Goal: Navigation & Orientation: Find specific page/section

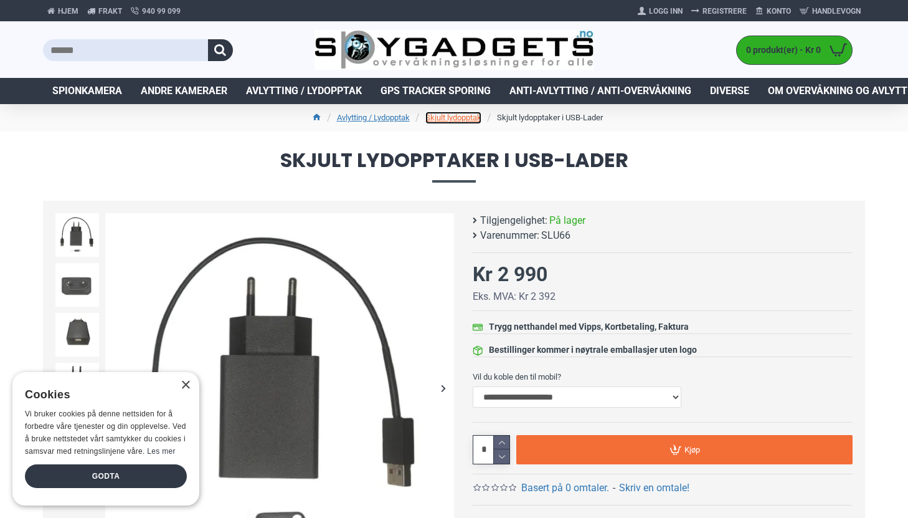
click at [466, 120] on link "Skjult lydopptak" at bounding box center [454, 118] width 56 height 12
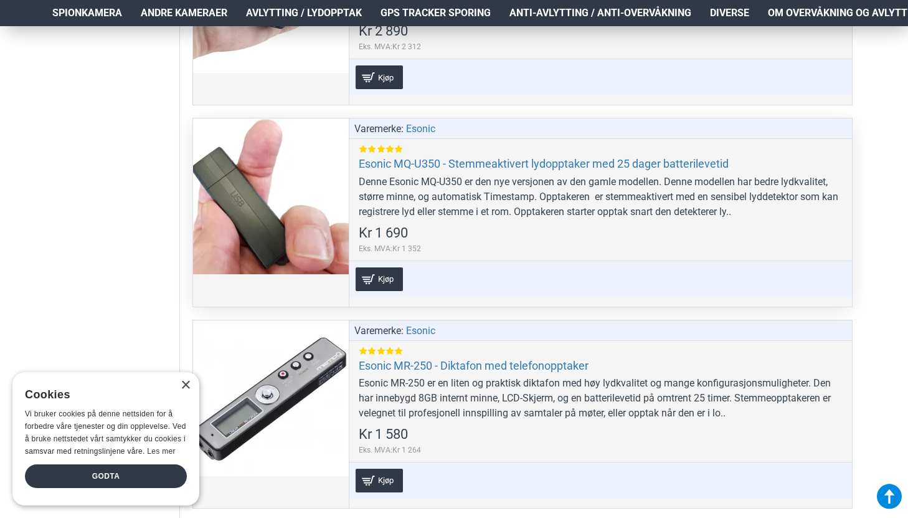
scroll to position [1277, 0]
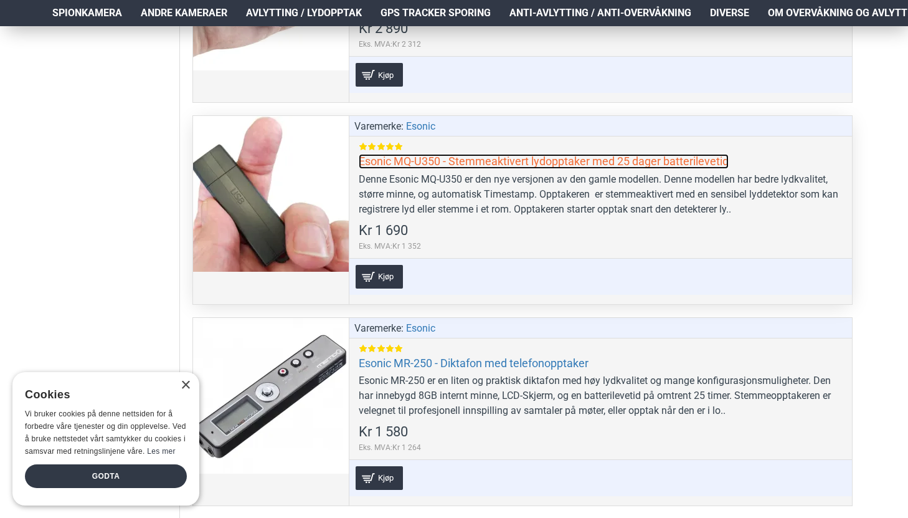
click at [411, 161] on link "Esonic MQ-U350 - Stemmeaktivert lydopptaker med 25 dager batterilevetid" at bounding box center [544, 161] width 370 height 14
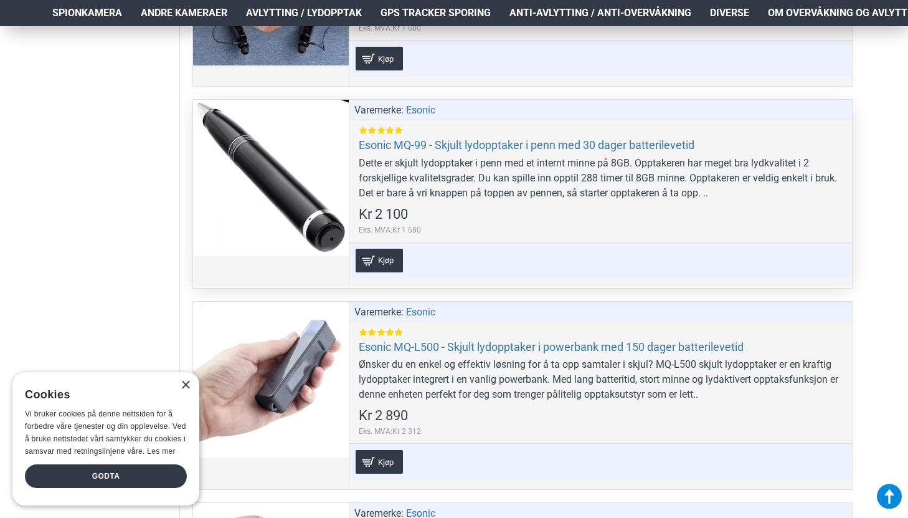
scroll to position [845, 0]
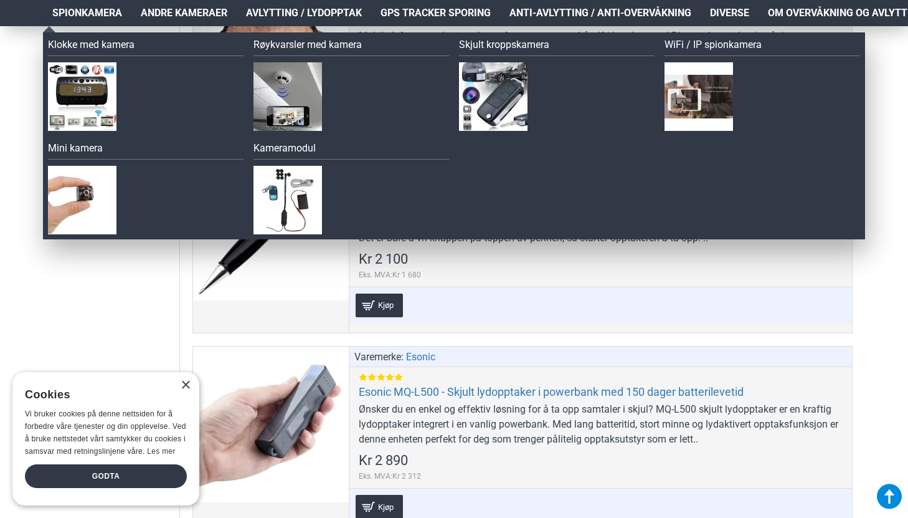
click at [83, 14] on span "Spionkamera" at bounding box center [87, 13] width 70 height 15
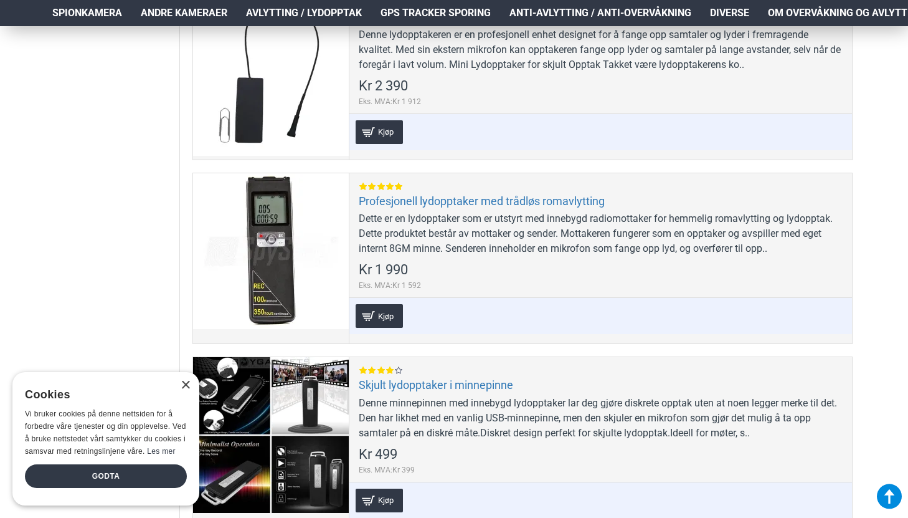
scroll to position [1965, 0]
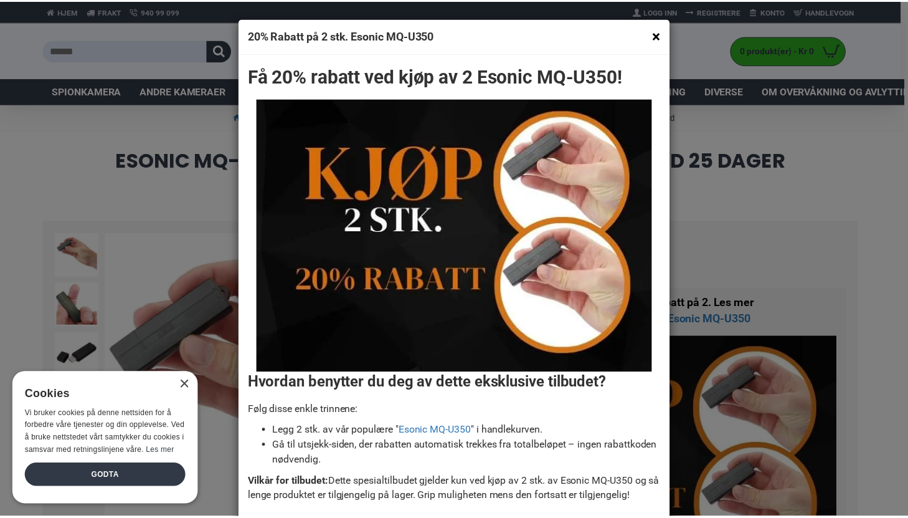
scroll to position [63, 0]
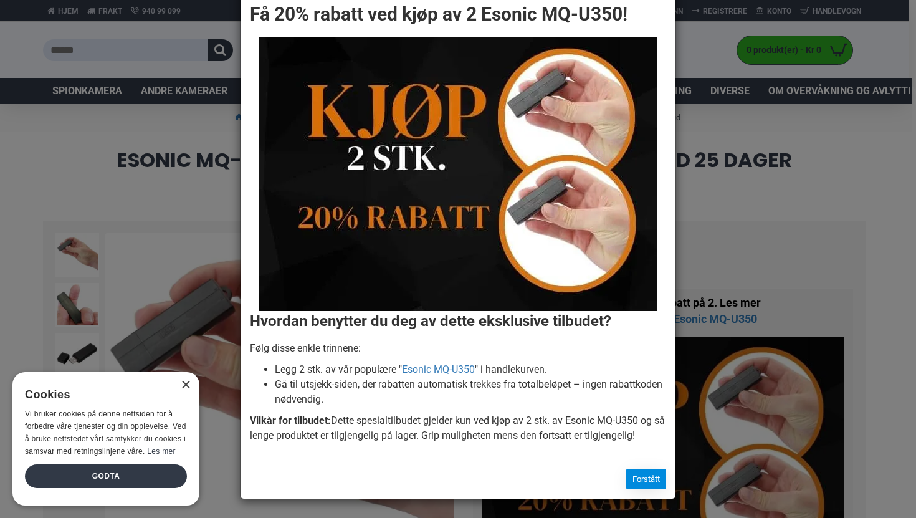
click at [639, 478] on button "Forstått" at bounding box center [646, 479] width 40 height 21
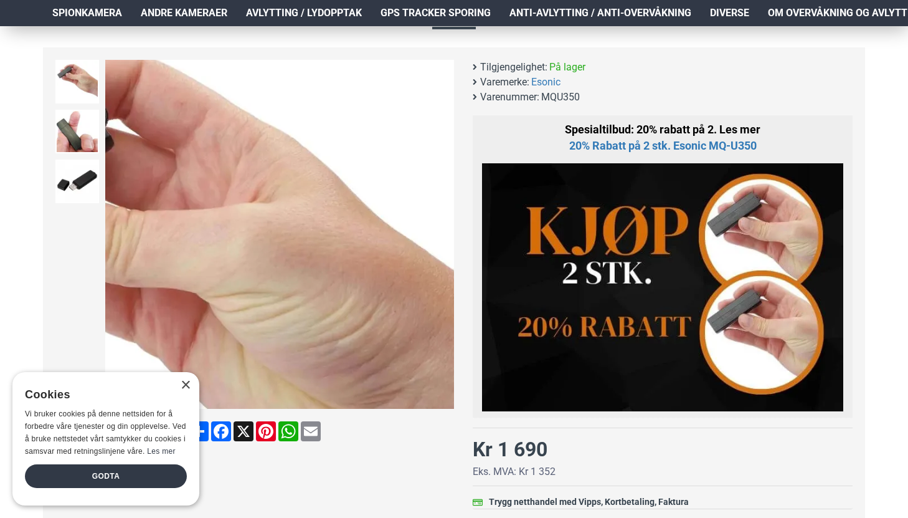
scroll to position [172, 0]
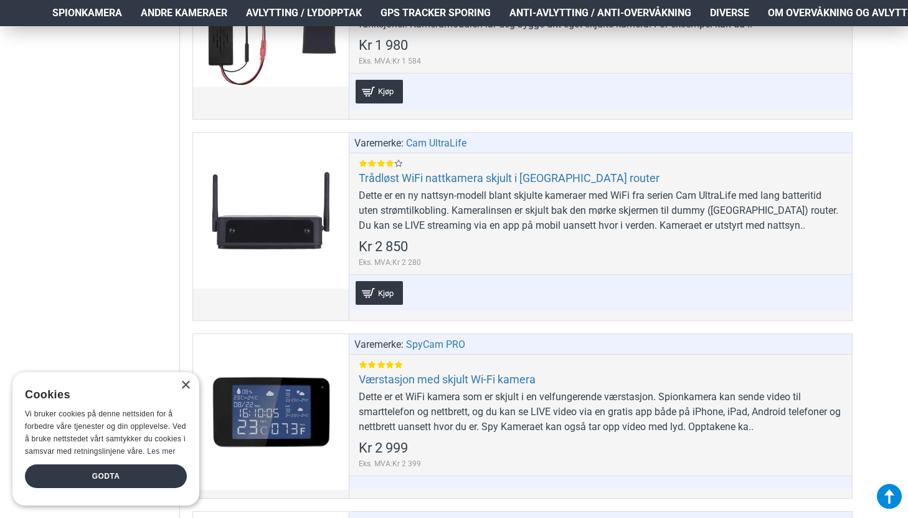
scroll to position [7014, 0]
